Goal: Task Accomplishment & Management: Complete application form

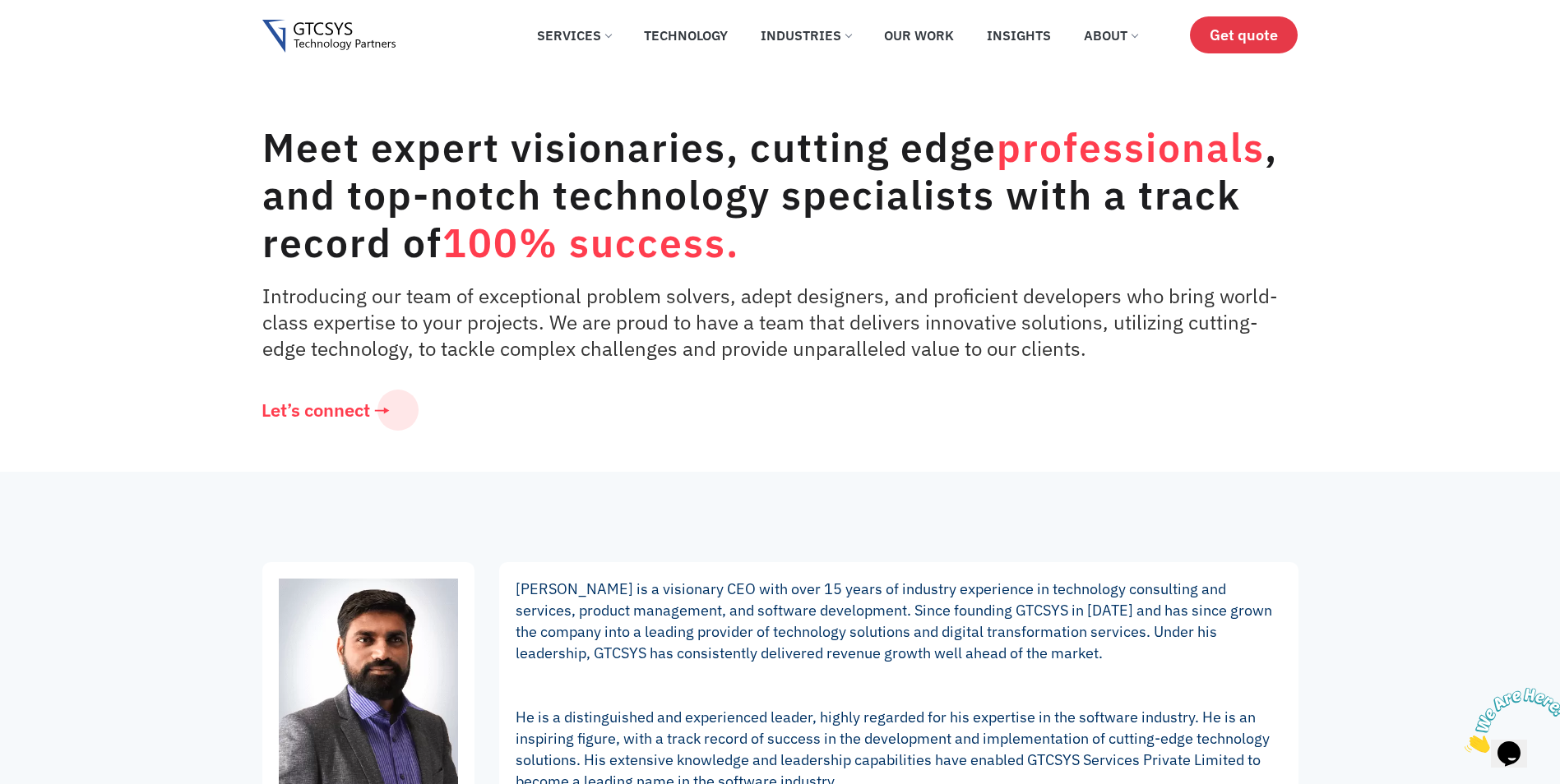
click at [1270, 43] on span "Get quote" at bounding box center [1243, 35] width 69 height 17
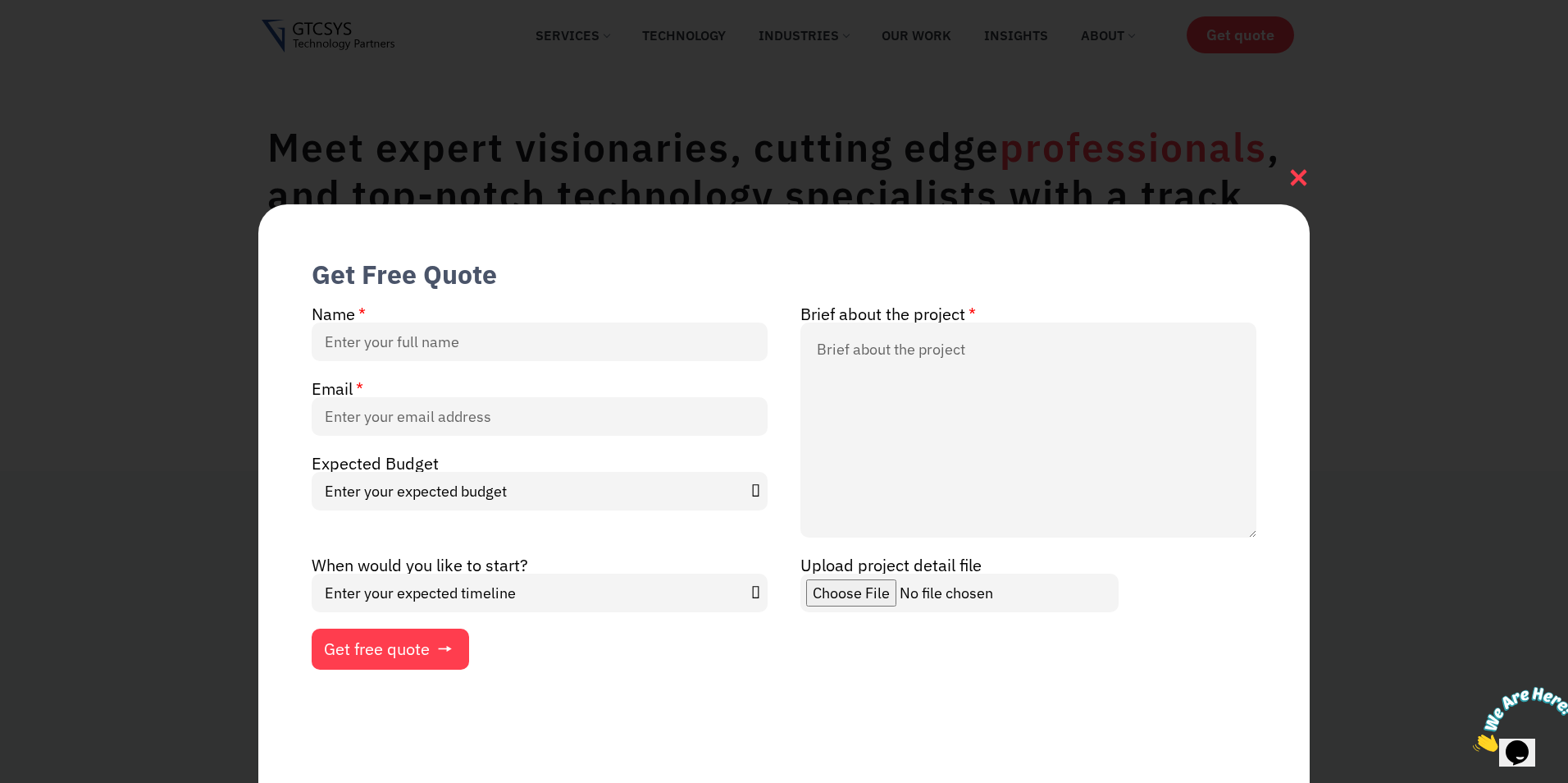
click at [1300, 182] on icon at bounding box center [1299, 177] width 22 height 22
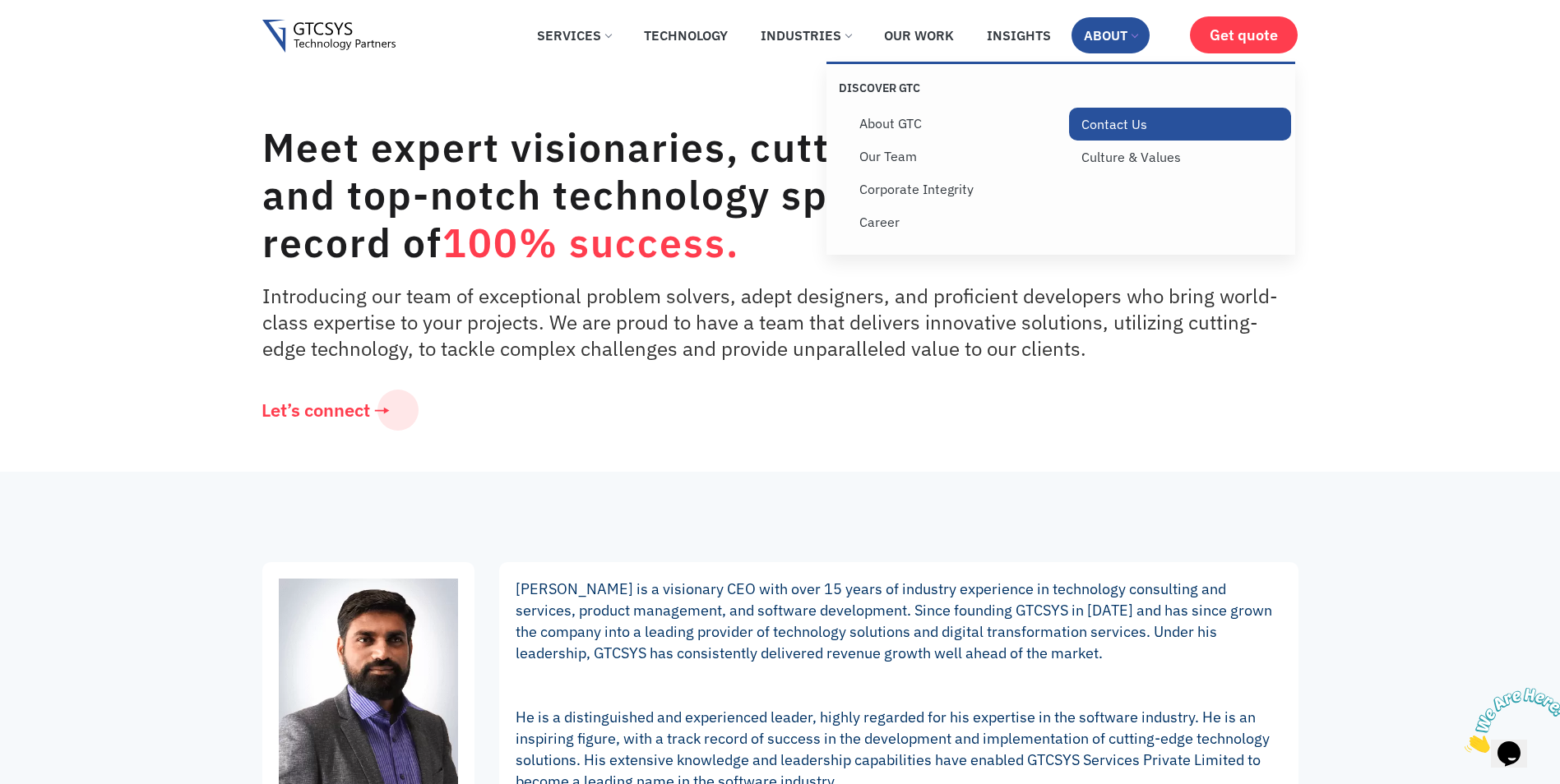
click at [1103, 128] on link "Contact Us" at bounding box center [1179, 124] width 222 height 32
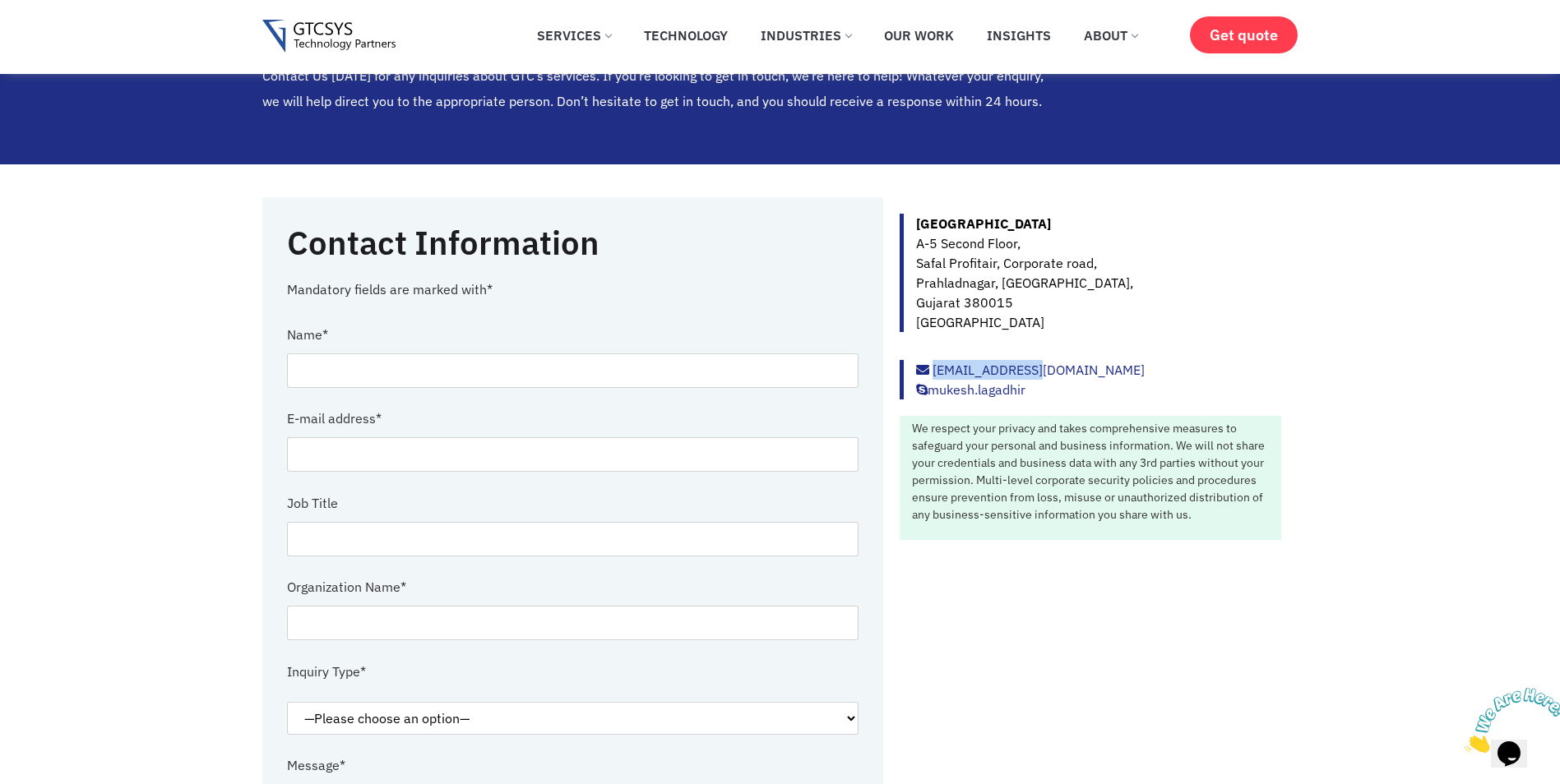
drag, startPoint x: 1049, startPoint y: 367, endPoint x: 931, endPoint y: 367, distance: 118.0
click at [931, 367] on div "info@gtcsys.com mukesh.lagadhir" at bounding box center [1091, 379] width 382 height 39
copy link "[EMAIL_ADDRESS][DOMAIN_NAME]"
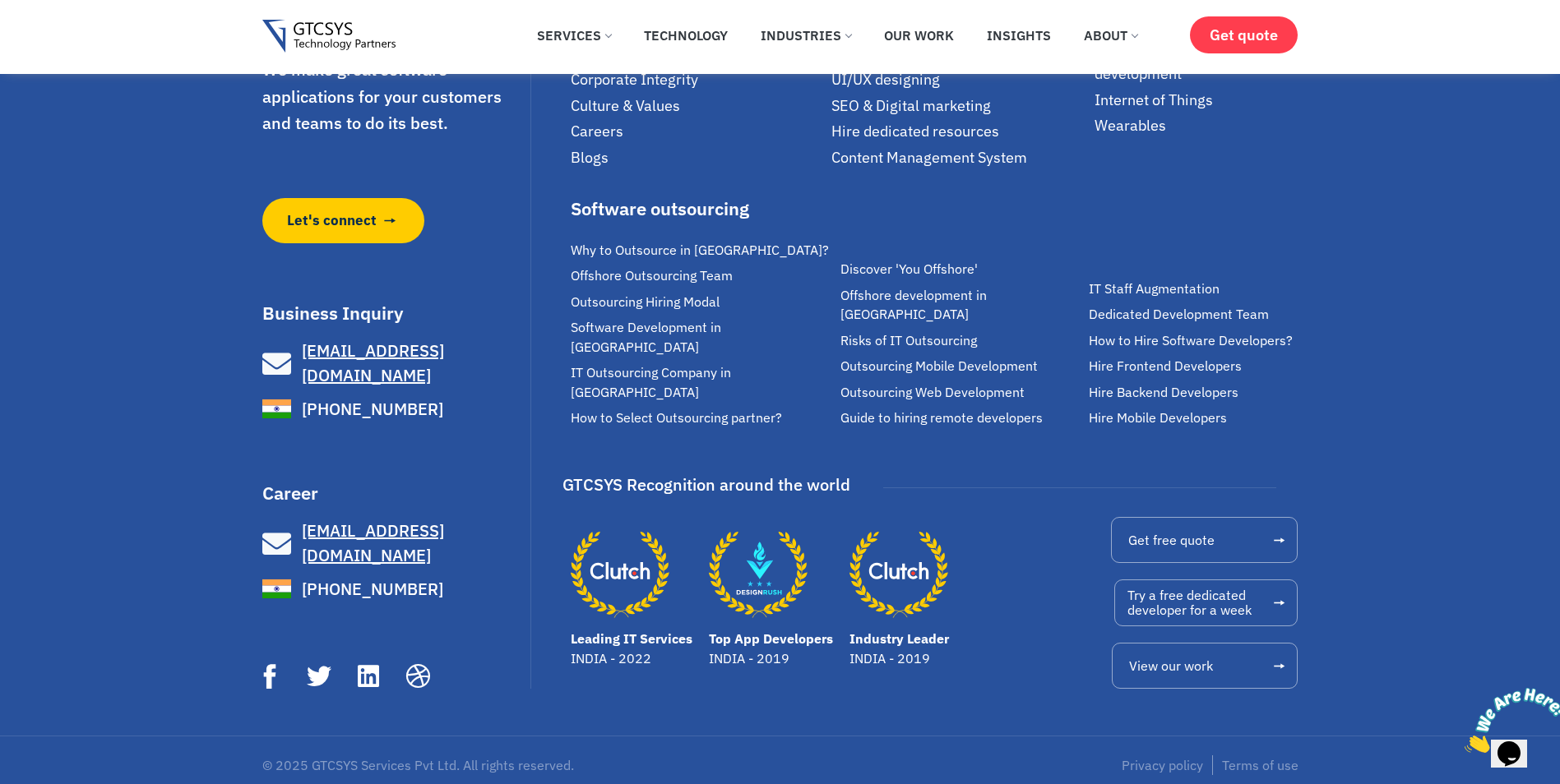
click at [298, 498] on h3 "Career" at bounding box center [394, 492] width 264 height 18
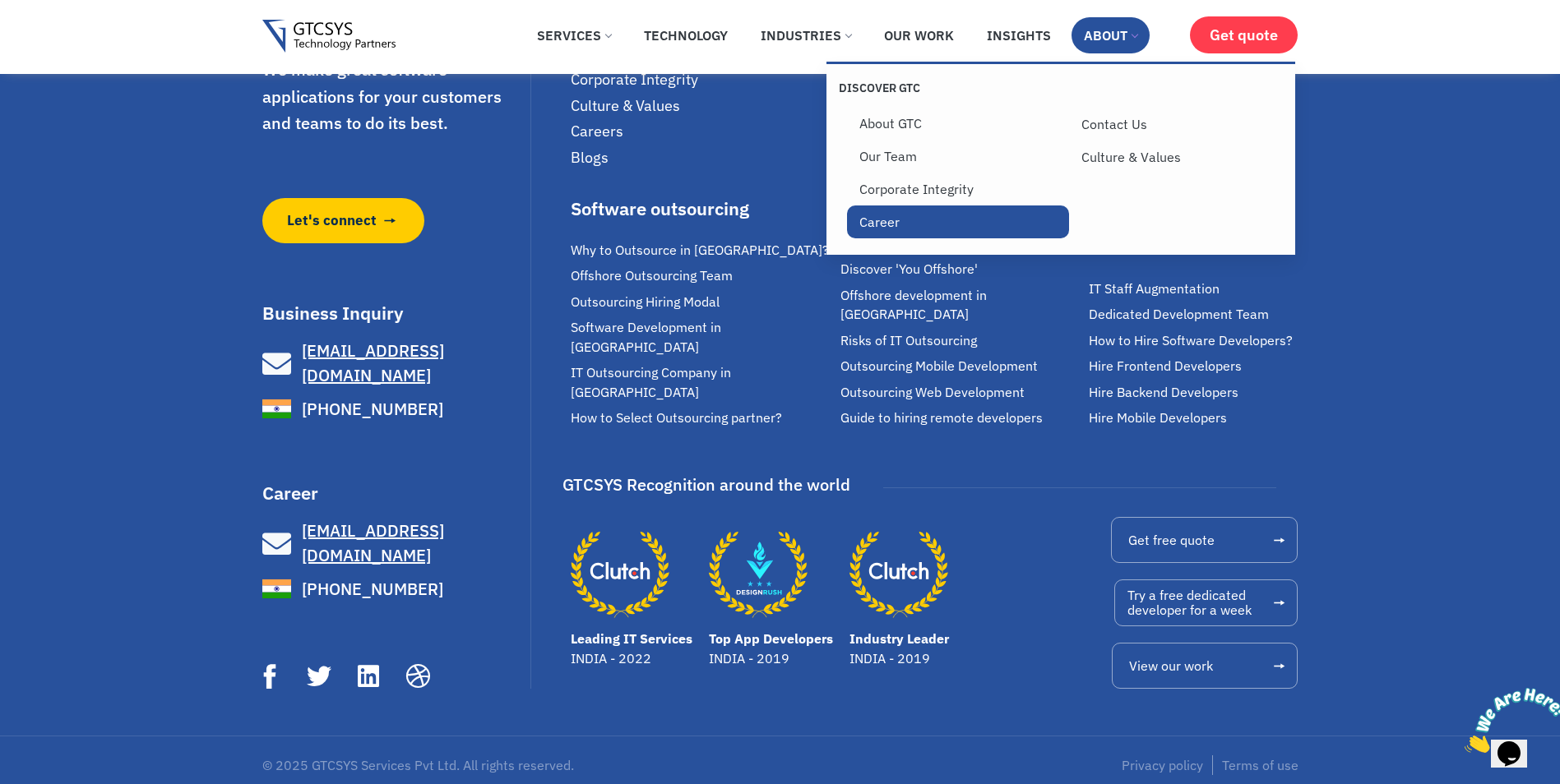
click at [947, 223] on link "Career" at bounding box center [957, 221] width 222 height 32
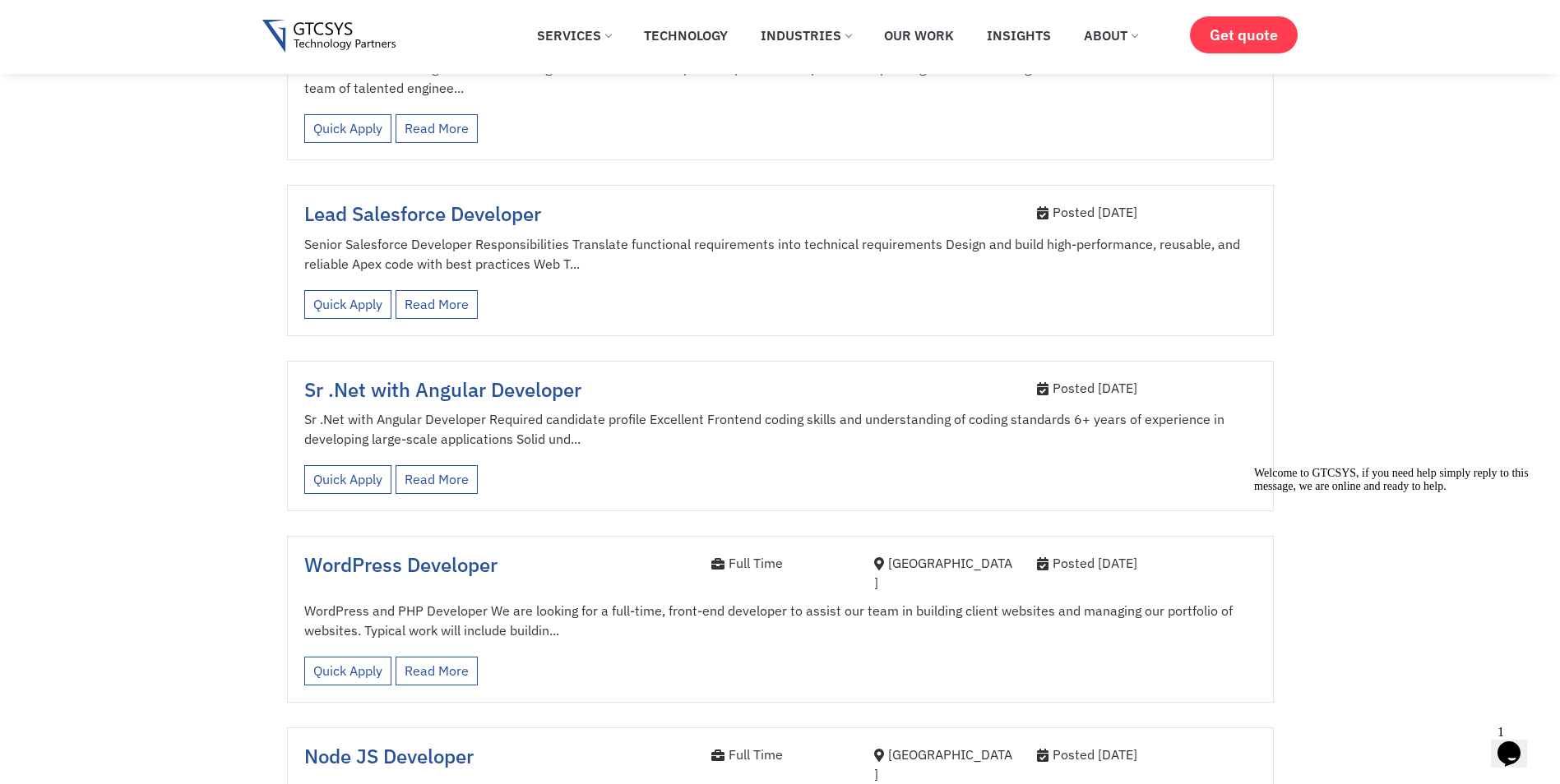
scroll to position [2465, 0]
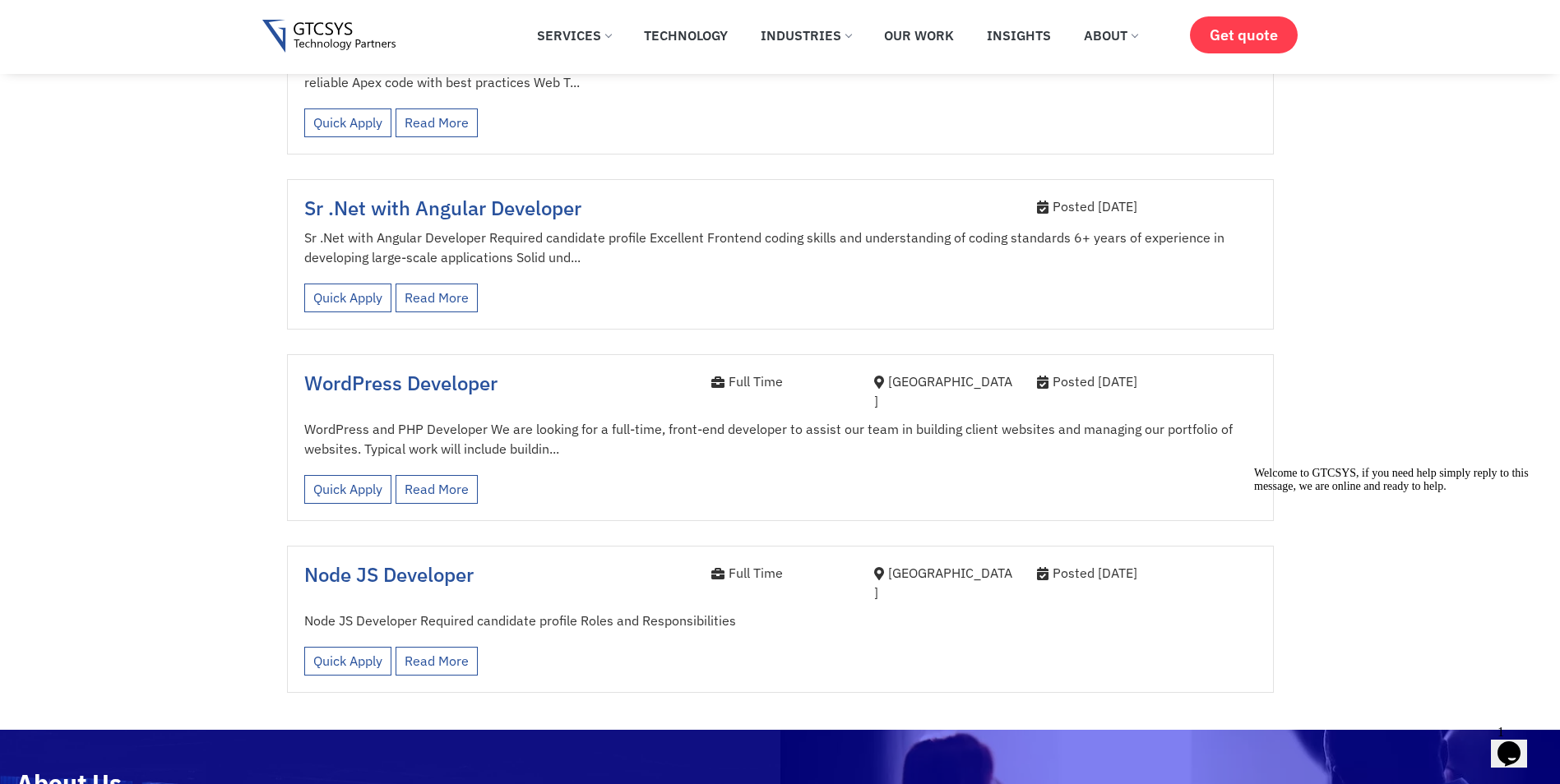
click at [446, 370] on span "WordPress Developer" at bounding box center [401, 383] width 193 height 27
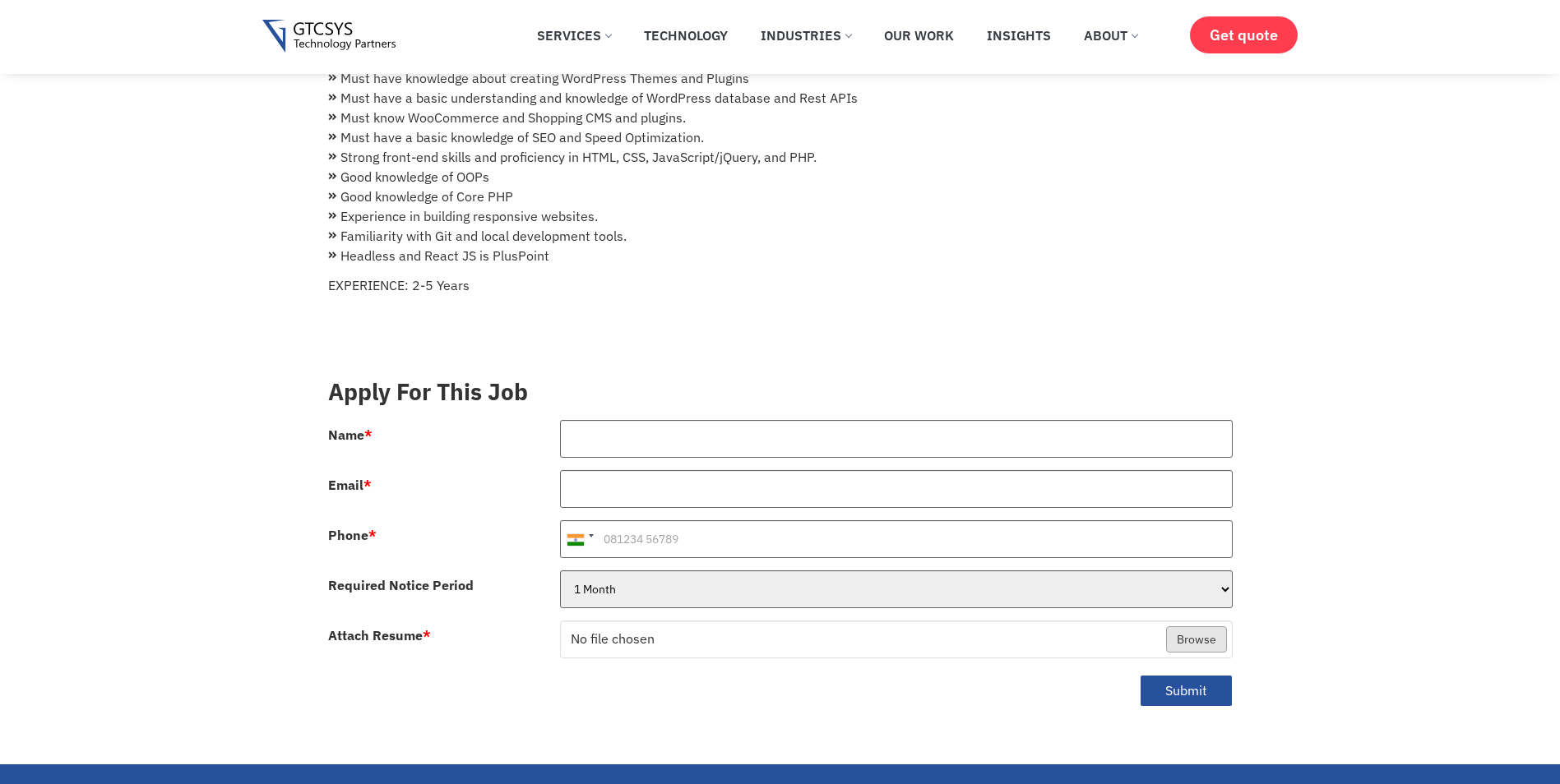
scroll to position [246, 0]
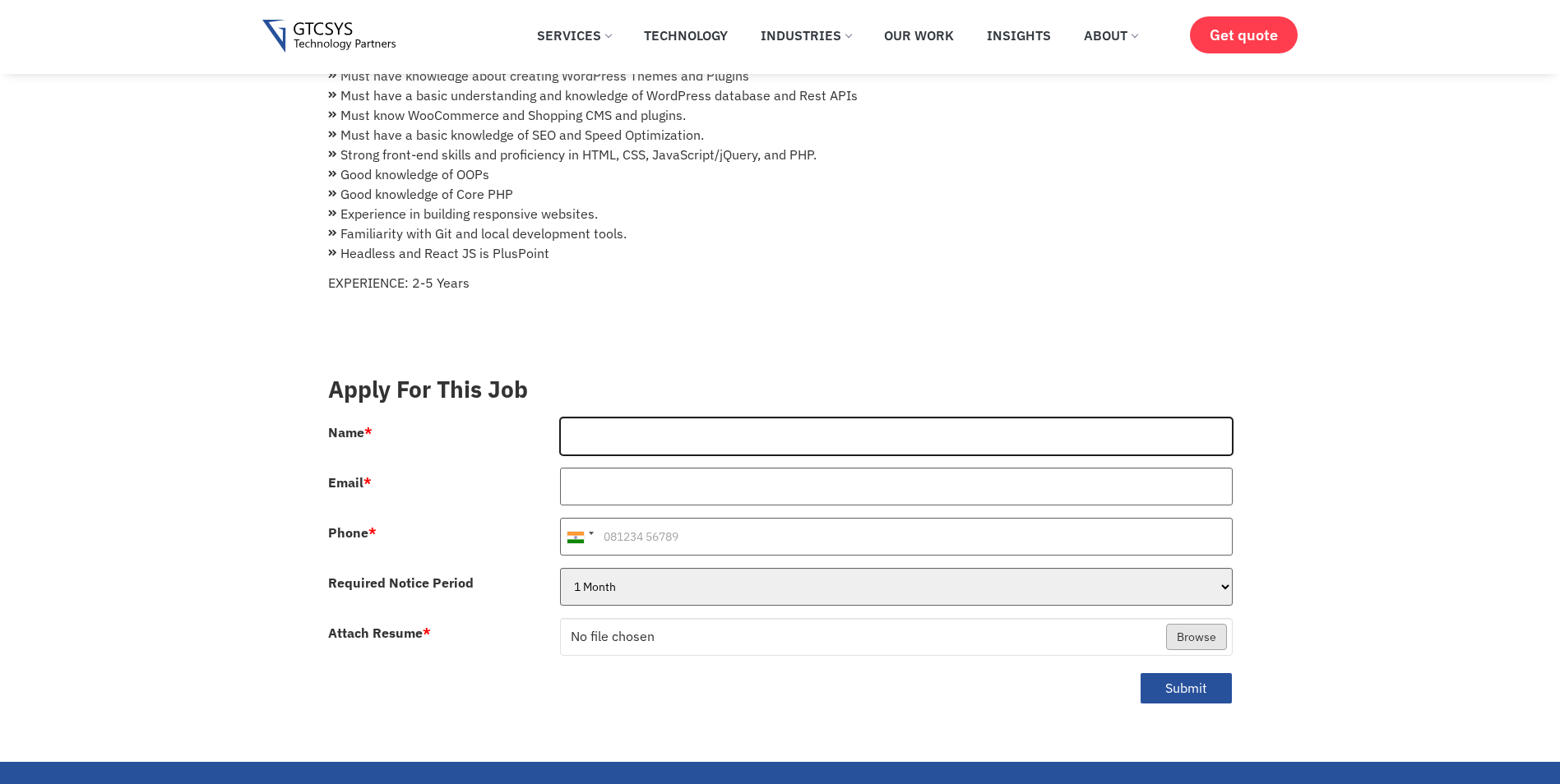
type input "Sagar [PERSON_NAME]"
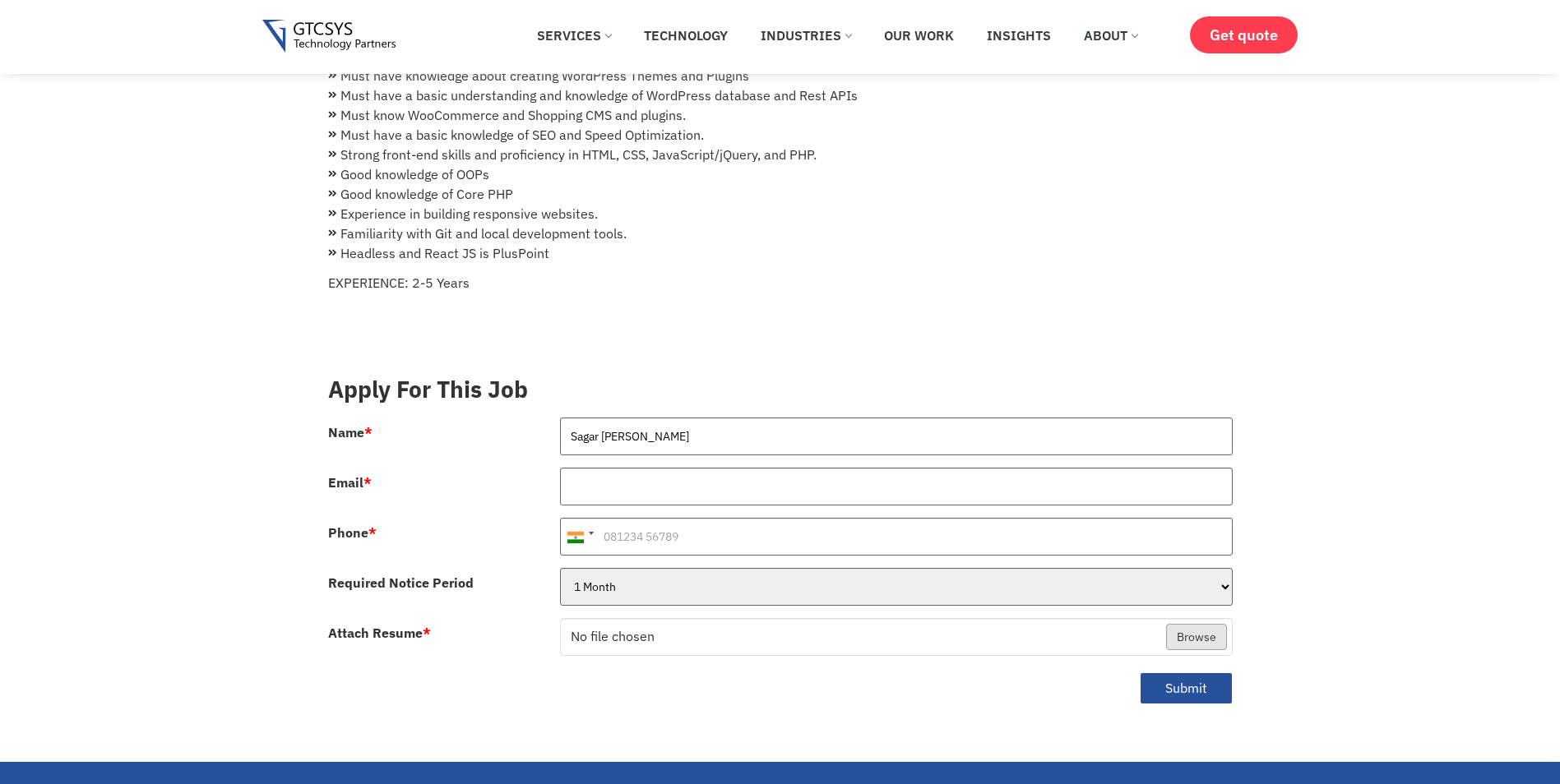
type input "[EMAIL_ADDRESS][DOMAIN_NAME]"
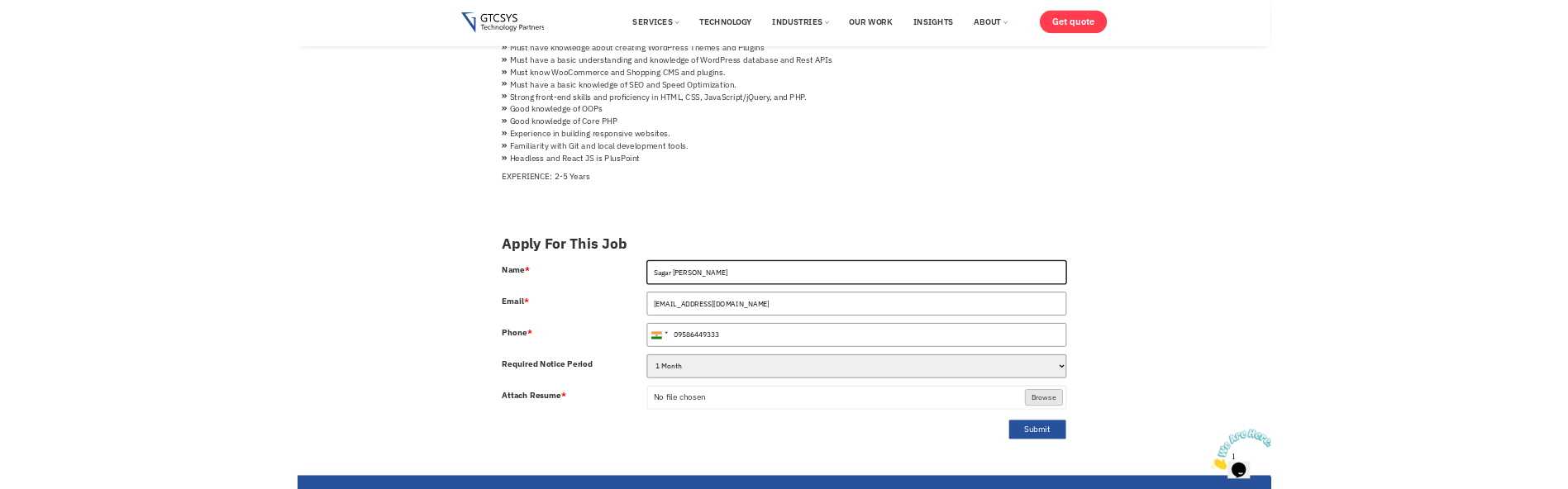
scroll to position [0, 0]
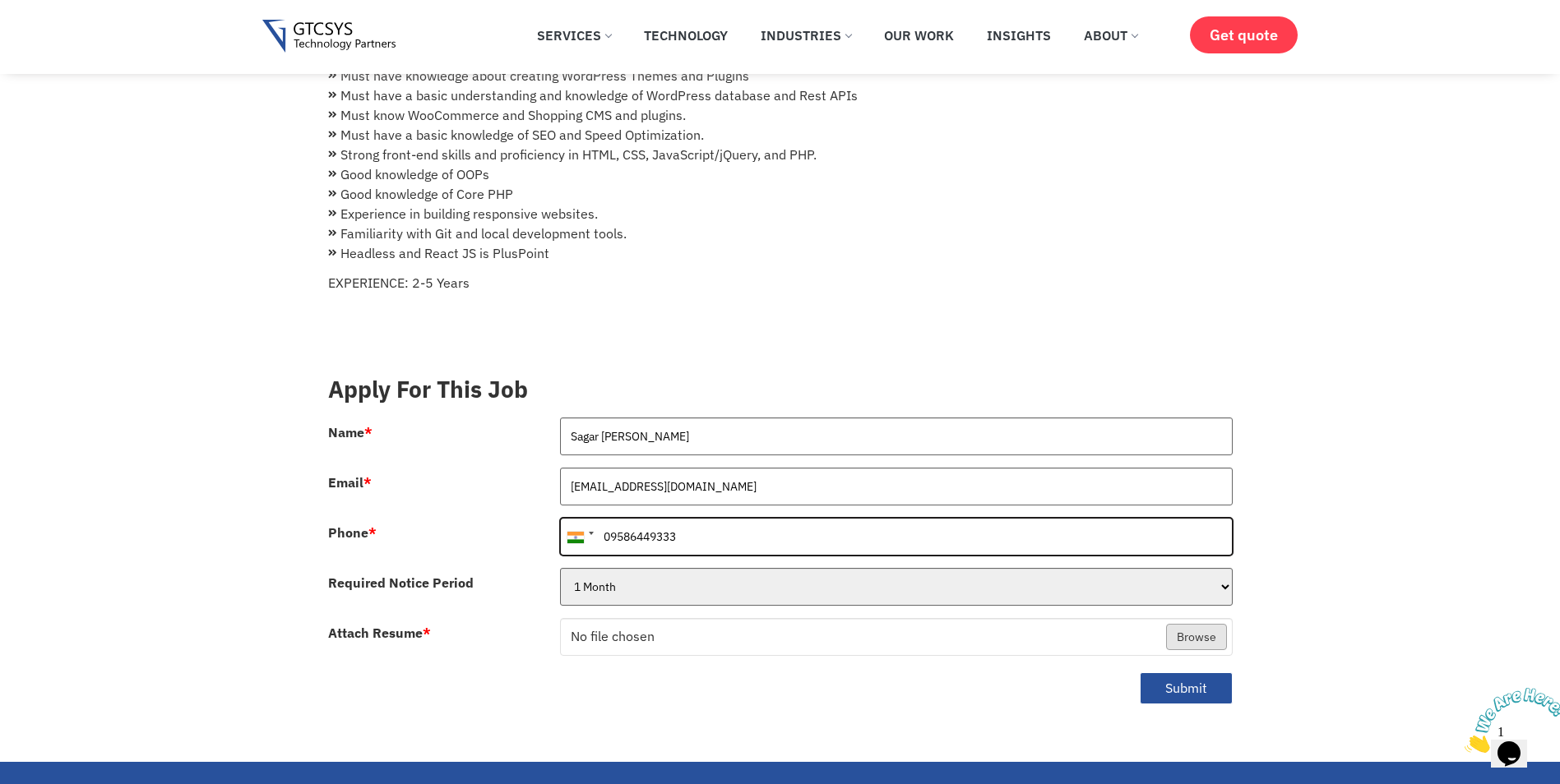
click at [641, 518] on input "09586449333" at bounding box center [896, 537] width 673 height 38
type input "9974389856"
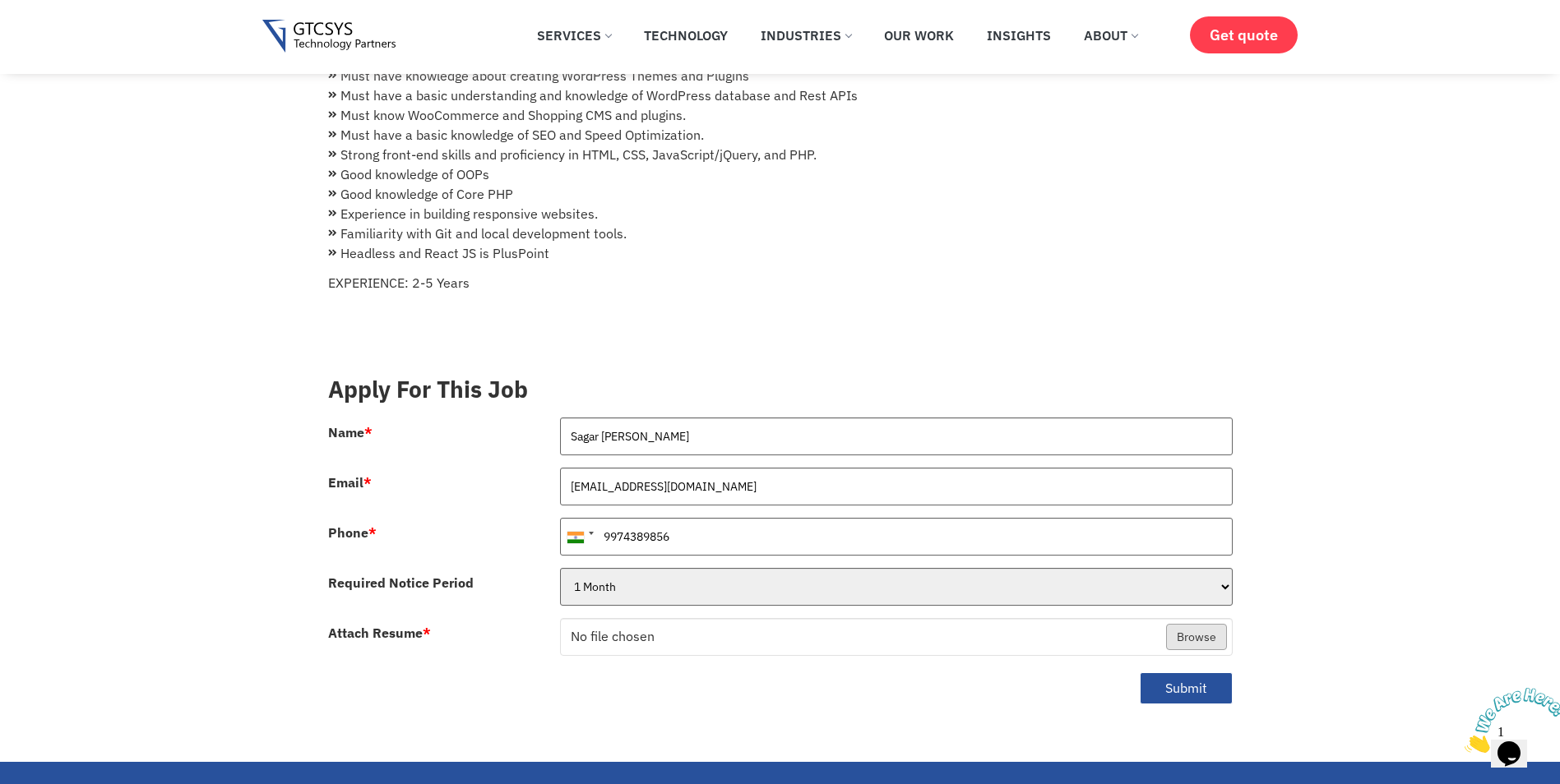
click at [1318, 451] on body "Skip to content ✕ Services Application Services Web Application Mobile Applicat…" at bounding box center [780, 693] width 1560 height 1880
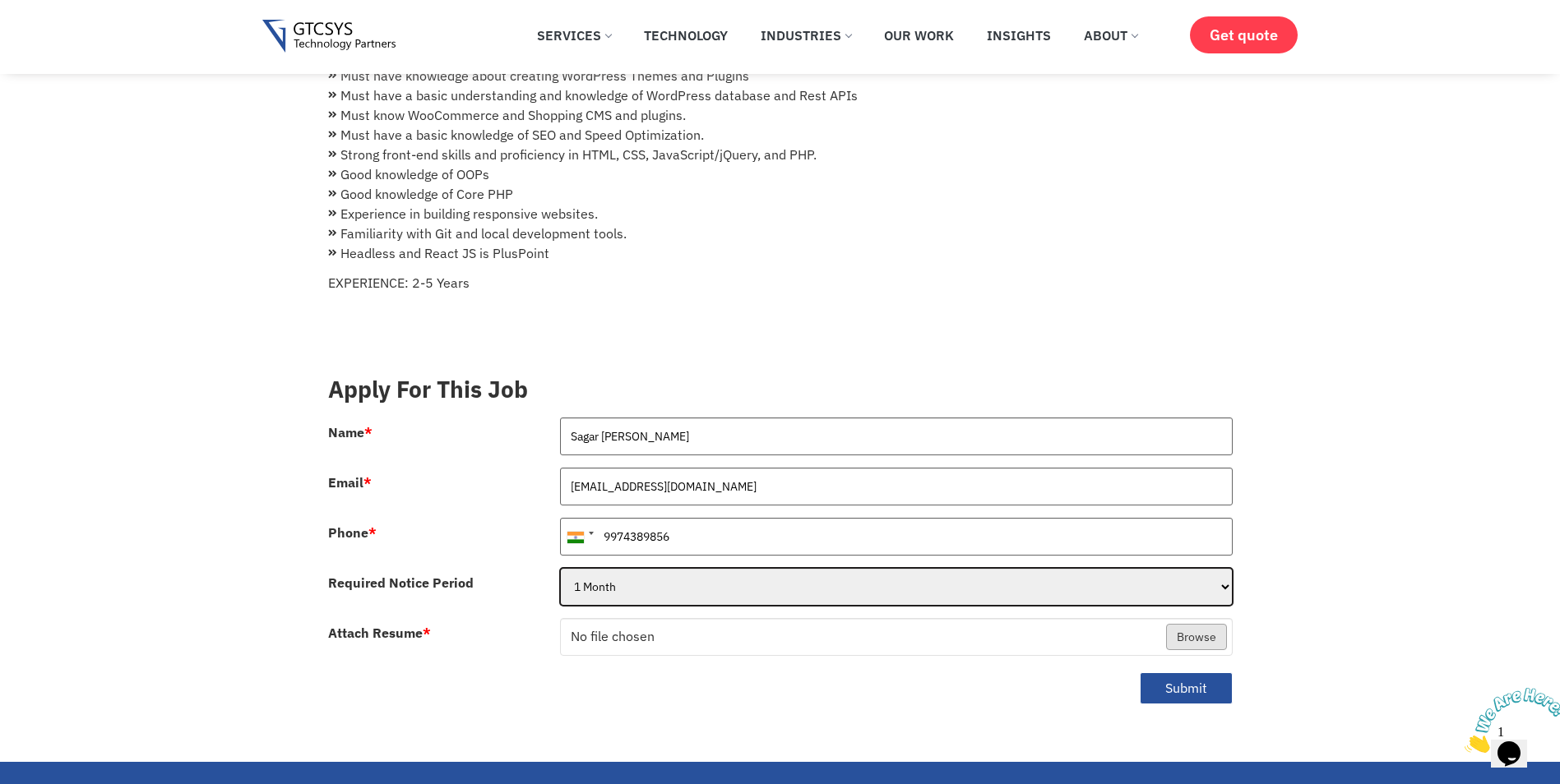
click at [1093, 567] on select "1 Month 2 Months 3Months" at bounding box center [896, 587] width 673 height 38
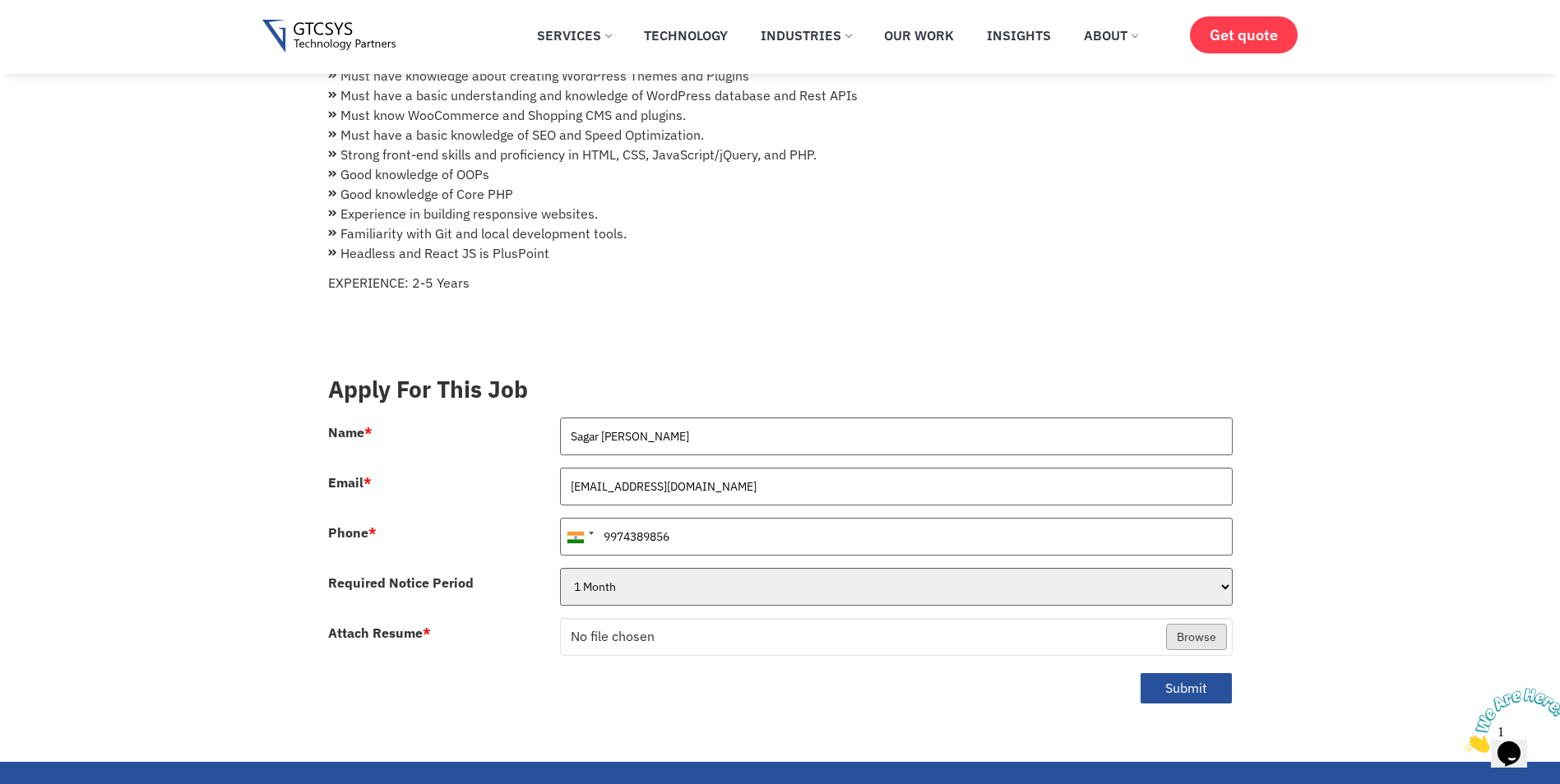
click at [957, 587] on div "1 Month 2 Months 3Months" at bounding box center [896, 592] width 697 height 51
click at [855, 588] on div "1 Month 2 Months 3Months" at bounding box center [896, 592] width 697 height 51
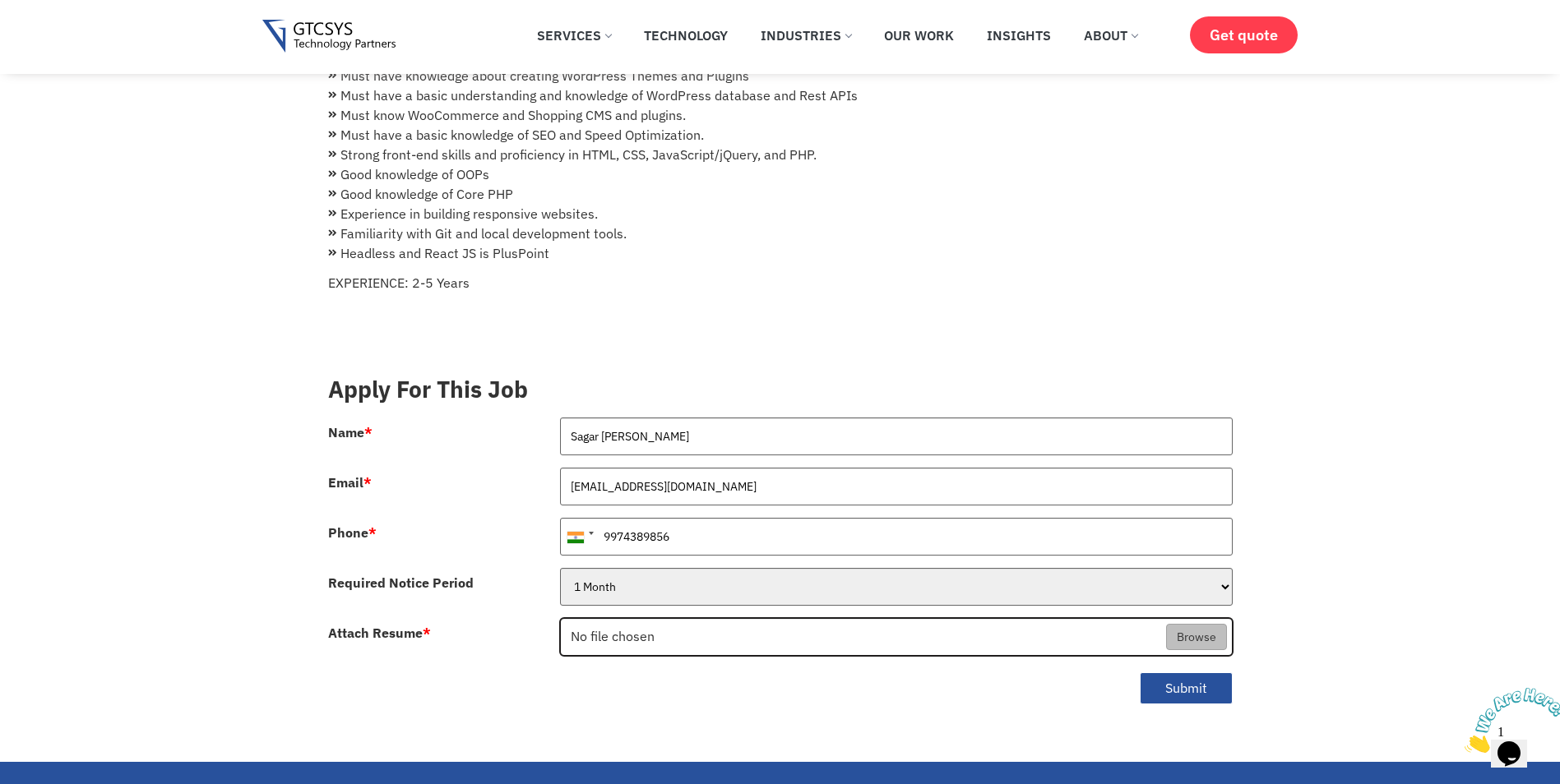
click at [842, 619] on input "Attach Resume *" at bounding box center [896, 638] width 671 height 38
type input "C:\fakepath\[PERSON_NAME]-CV-new.pdf"
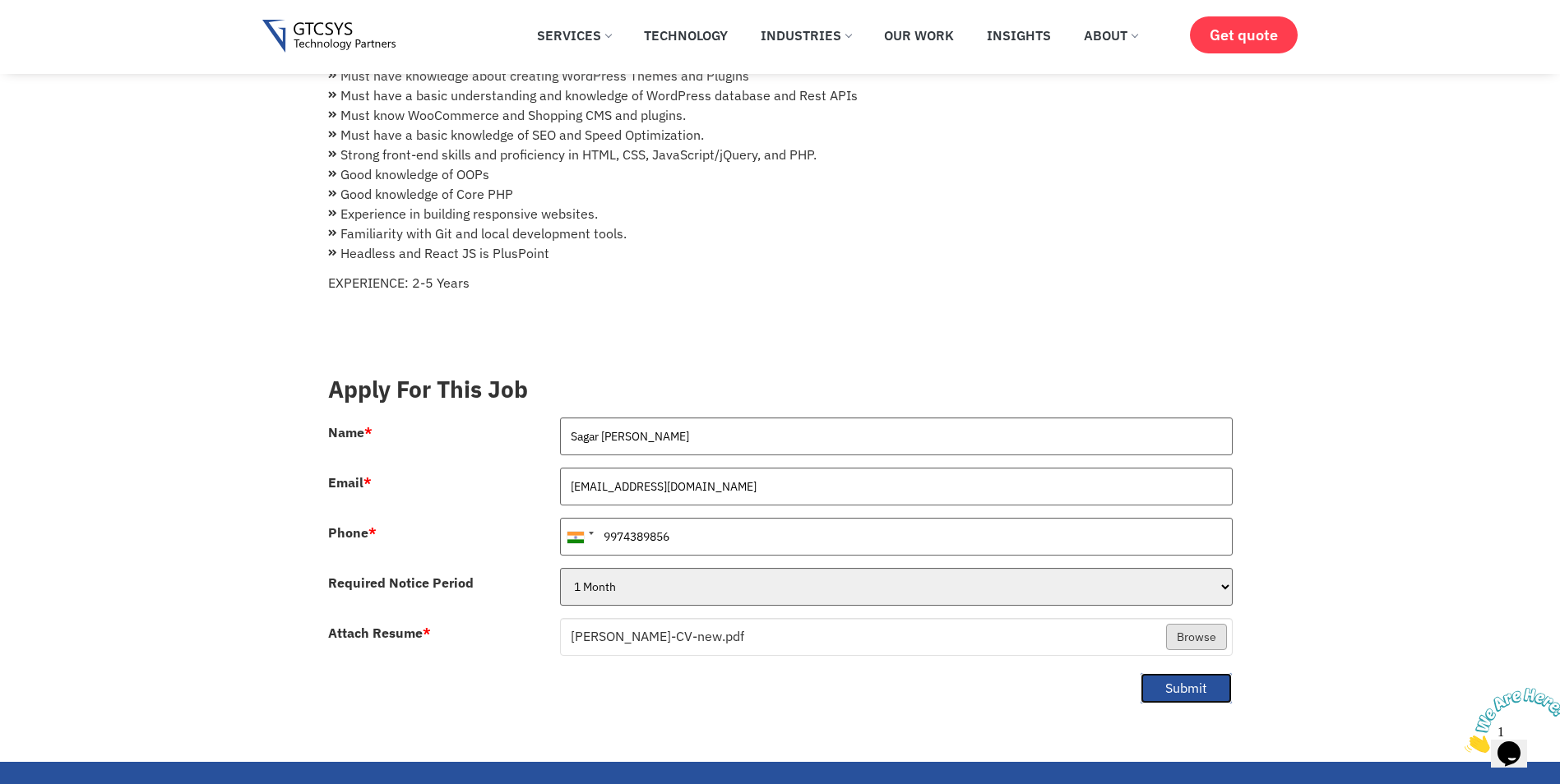
click at [1184, 674] on button "Submit" at bounding box center [1185, 689] width 93 height 32
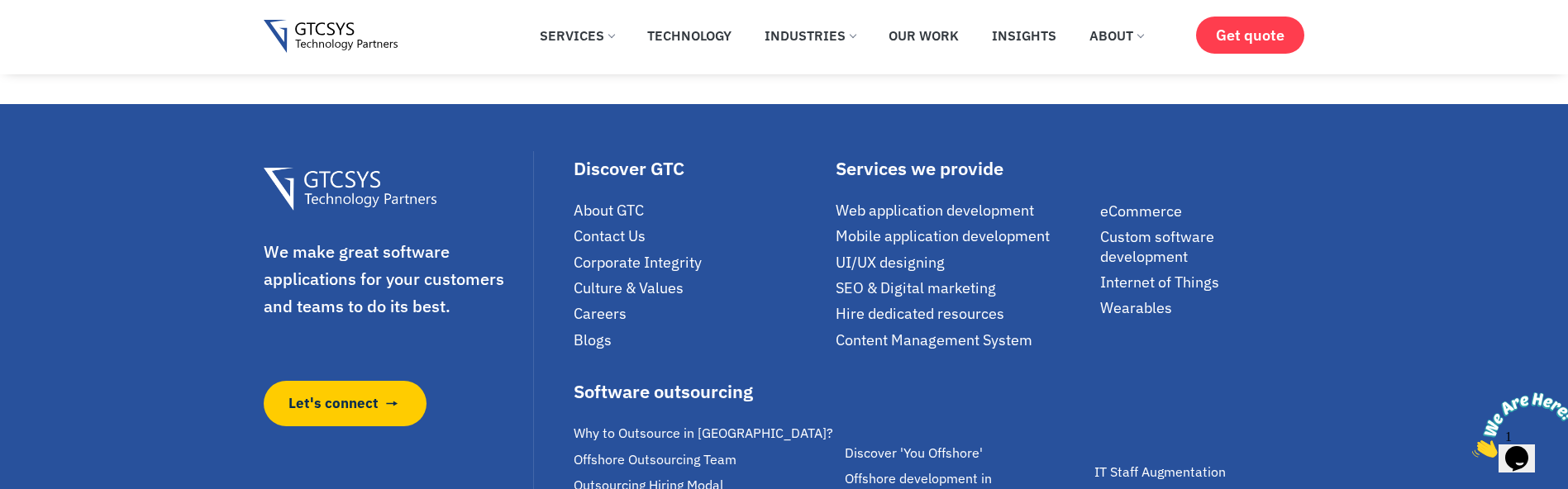
scroll to position [1074, 0]
